Goal: Information Seeking & Learning: Learn about a topic

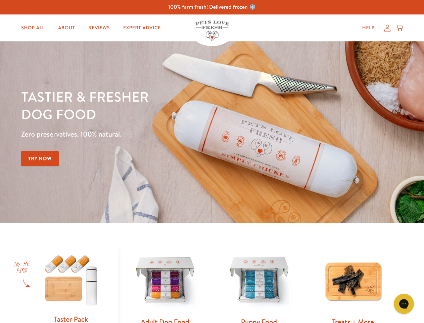
click at [212, 161] on div "Tastier & fresher dog food Zero preservatives. 100% natural. Try Now" at bounding box center [148, 132] width 255 height 89
click at [404, 303] on icon "Gorgias live chat" at bounding box center [404, 303] width 6 height 6
